Goal: Transaction & Acquisition: Purchase product/service

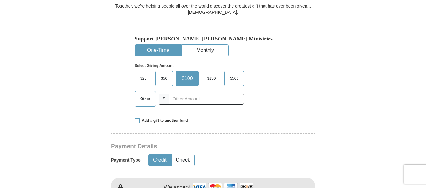
scroll to position [195, 0]
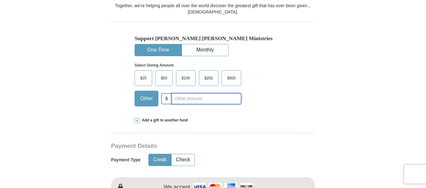
click at [180, 93] on input "text" at bounding box center [207, 98] width 70 height 11
type input "120.00"
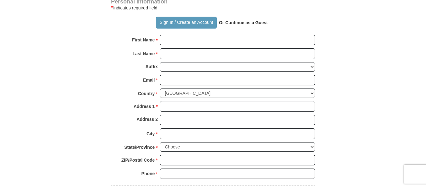
scroll to position [459, 0]
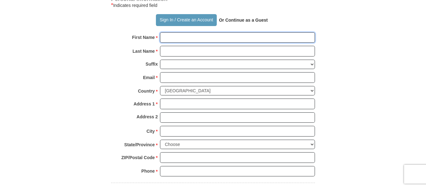
click at [175, 32] on input "First Name *" at bounding box center [237, 37] width 155 height 11
type input "Kingdom Empowerment"
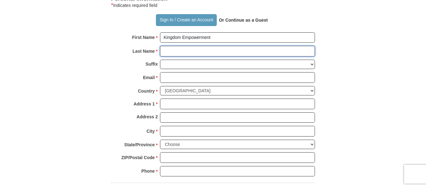
click at [175, 46] on input "Last Name *" at bounding box center [237, 51] width 155 height 11
type input "[DEMOGRAPHIC_DATA] Training C"
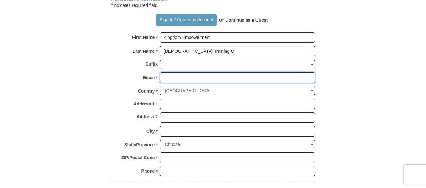
click at [174, 72] on input "Email *" at bounding box center [237, 77] width 155 height 11
type input "[EMAIL_ADDRESS][DOMAIN_NAME]"
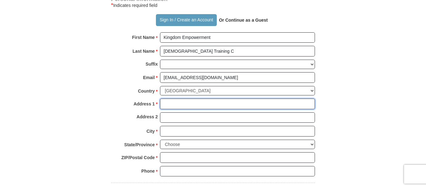
type input "[STREET_ADDRESS]"
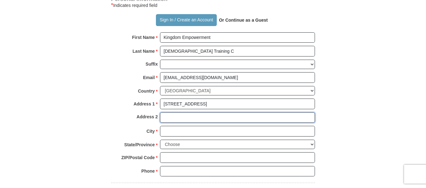
type input "#808"
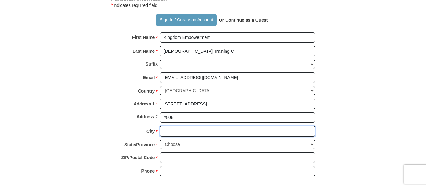
type input "Bladensburg"
select select "MD"
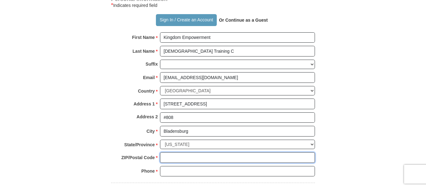
type input "20710"
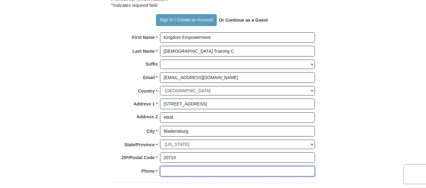
type input "3013663474"
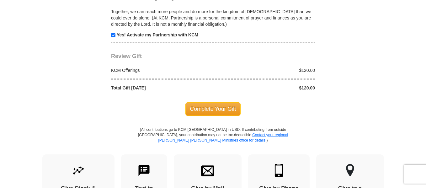
scroll to position [660, 0]
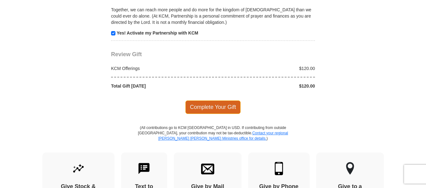
click at [213, 100] on span "Complete Your Gift" at bounding box center [214, 106] width 56 height 13
